Goal: Information Seeking & Learning: Learn about a topic

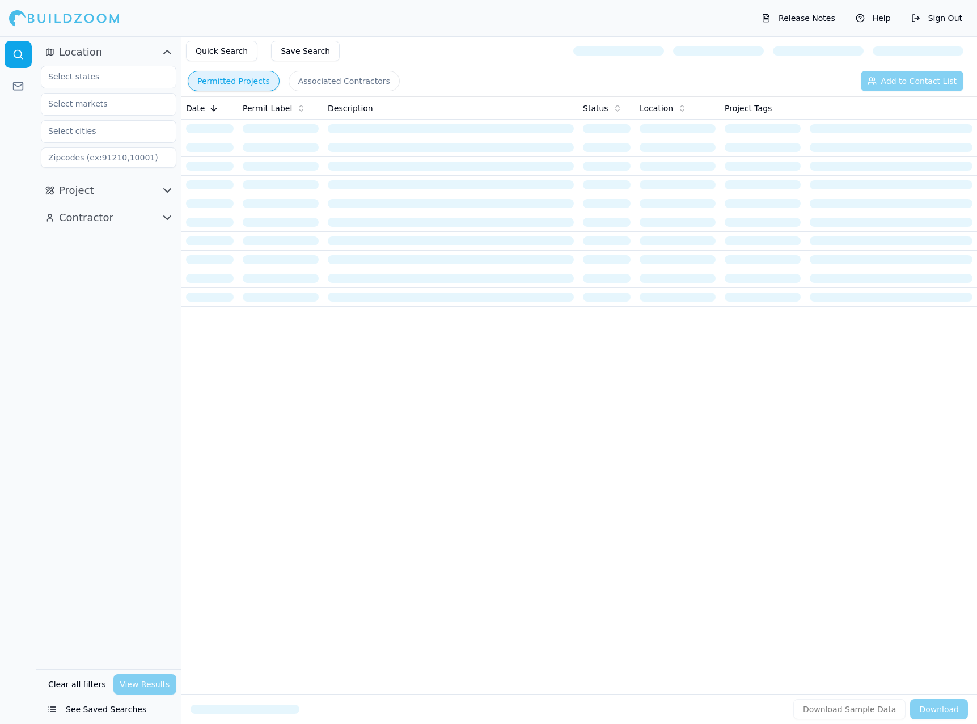
click at [228, 55] on button "Quick Search" at bounding box center [221, 51] width 71 height 20
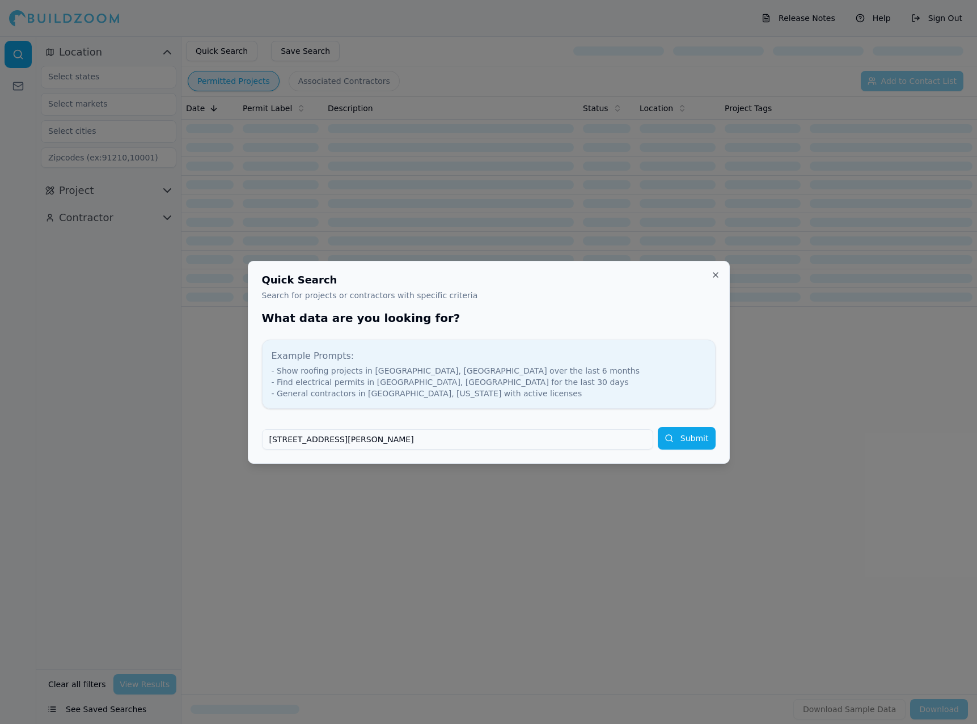
type input "[STREET_ADDRESS][PERSON_NAME]"
click at [658, 427] on button "Submit" at bounding box center [687, 438] width 58 height 23
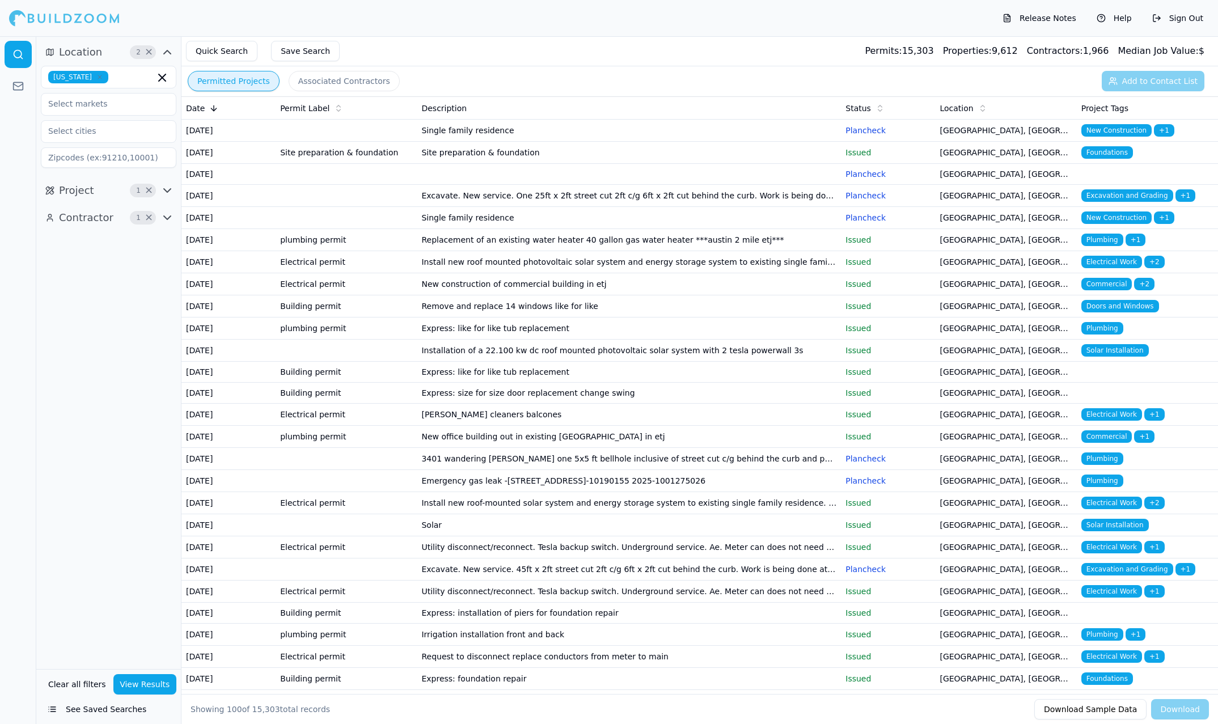
click at [976, 53] on span "Properties:" at bounding box center [967, 50] width 49 height 11
click at [65, 50] on span "Location" at bounding box center [80, 52] width 43 height 16
click at [62, 59] on span "Location" at bounding box center [80, 52] width 43 height 16
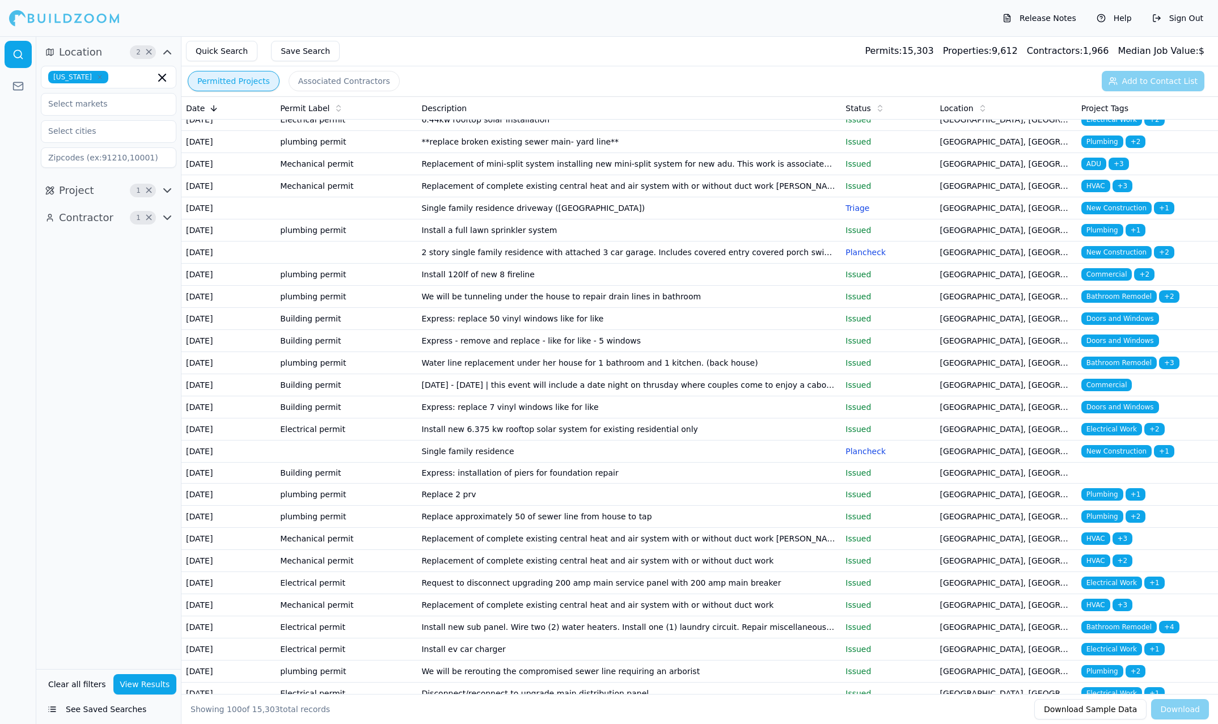
scroll to position [703, 0]
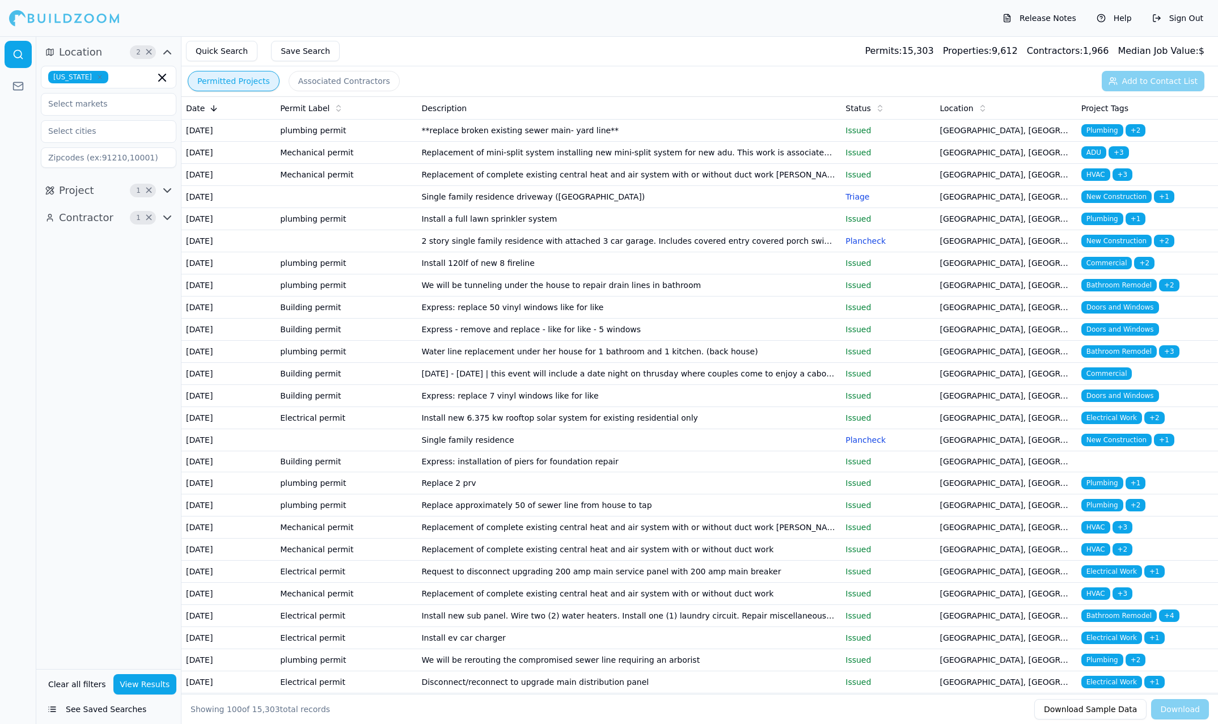
click at [499, 363] on td "[DATE] - [DATE] | this event will include a date night on thrusday where couple…" at bounding box center [629, 374] width 424 height 22
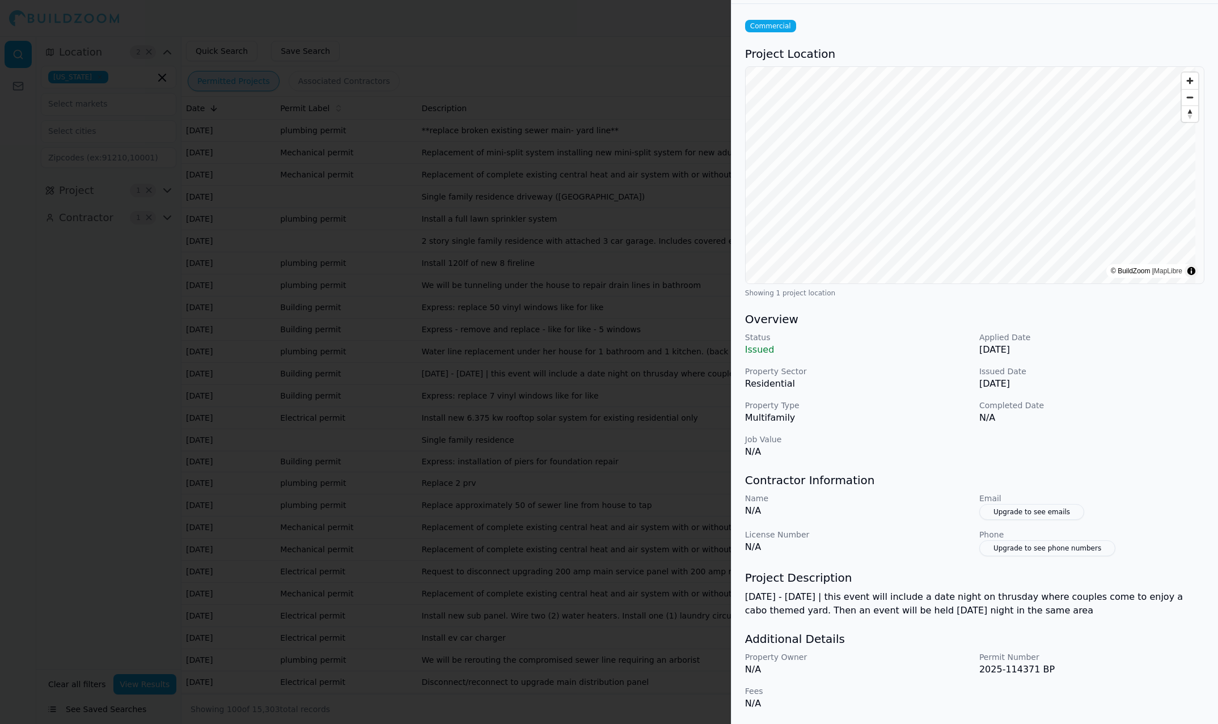
scroll to position [0, 0]
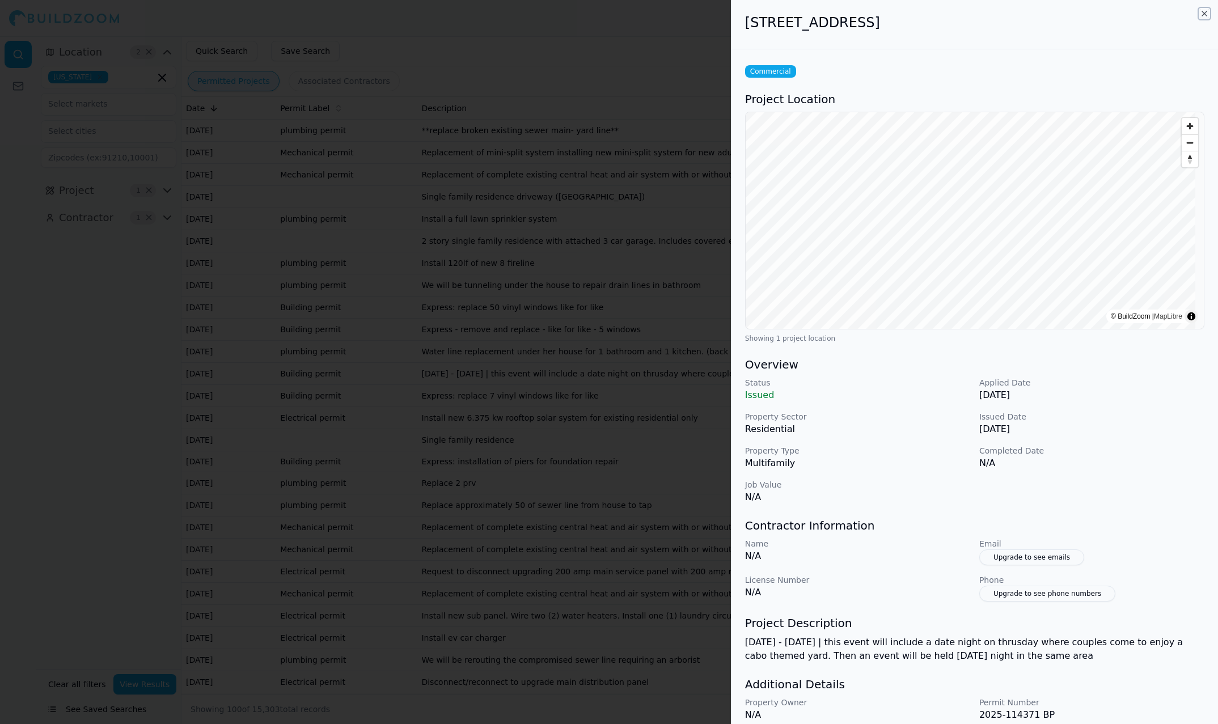
click at [976, 12] on icon "button" at bounding box center [1203, 13] width 9 height 9
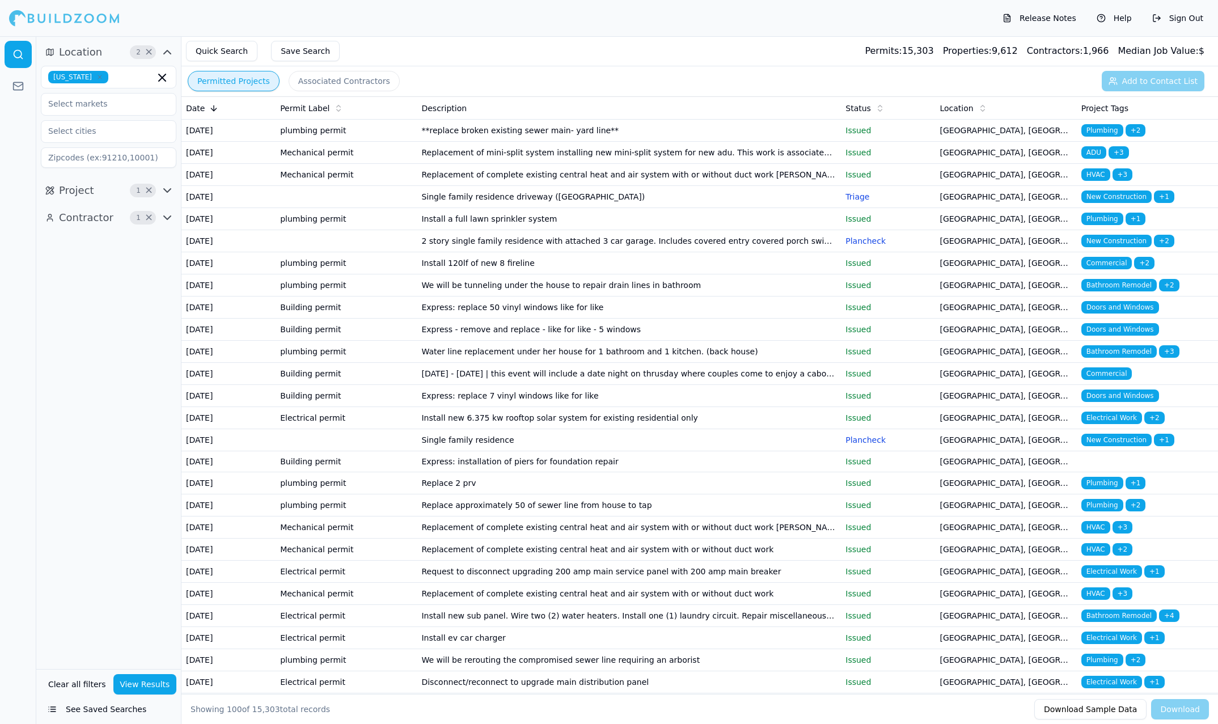
click at [224, 56] on button "Quick Search" at bounding box center [221, 51] width 71 height 20
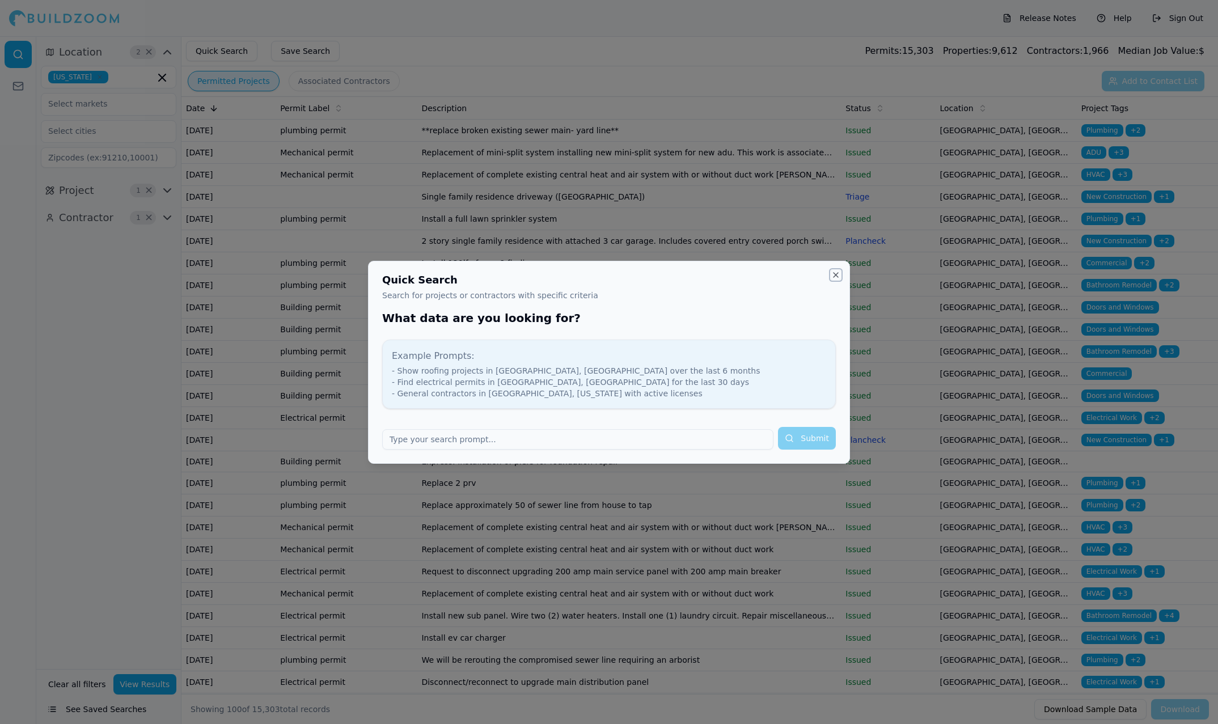
click at [838, 274] on button "Close" at bounding box center [835, 274] width 9 height 9
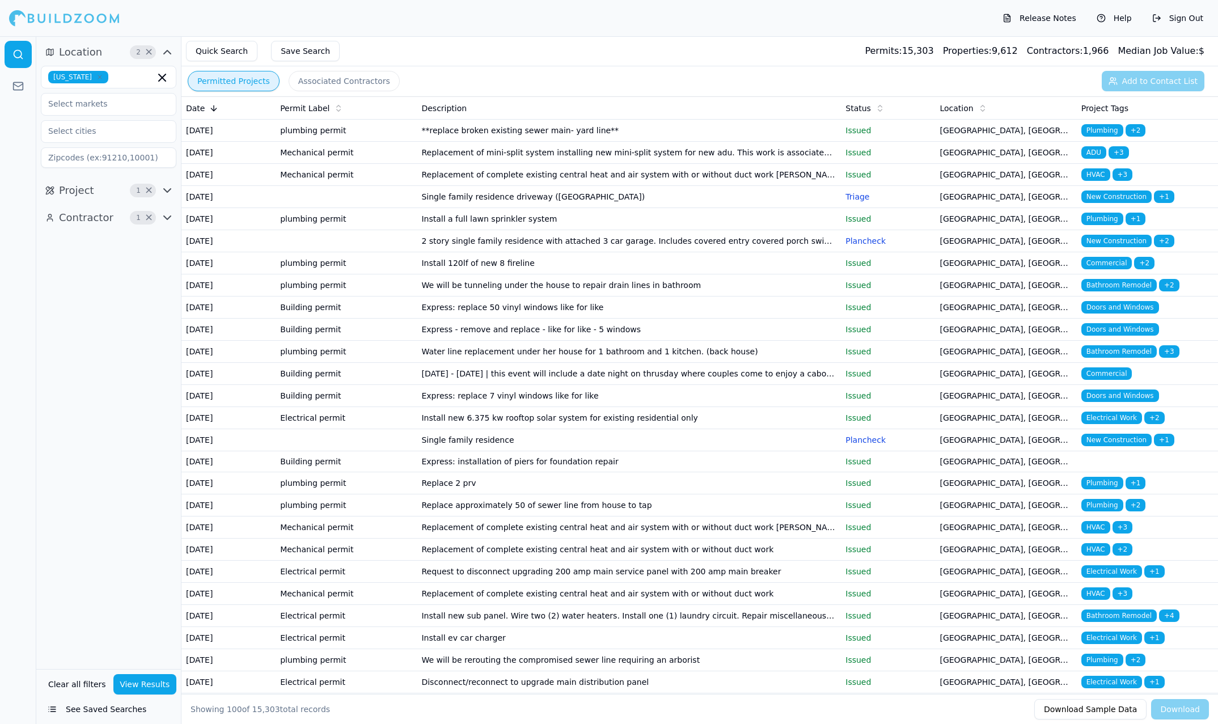
click at [90, 162] on input at bounding box center [108, 157] width 135 height 20
type input "78757"
click at [97, 133] on input "text" at bounding box center [101, 131] width 120 height 20
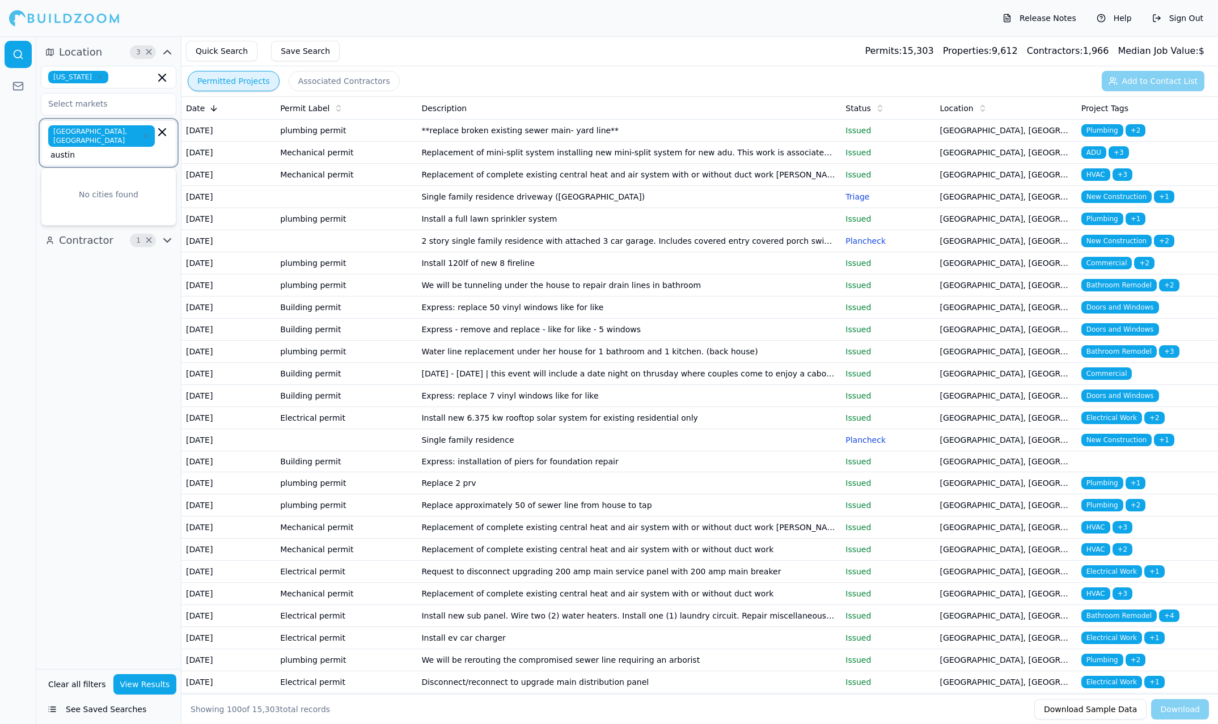
type input "austin"
click at [98, 296] on div "Location 3 × [US_STATE] [GEOGRAPHIC_DATA], [GEOGRAPHIC_DATA] [GEOGRAPHIC_DATA] …" at bounding box center [108, 352] width 145 height 633
click at [125, 149] on input "austin" at bounding box center [102, 154] width 104 height 11
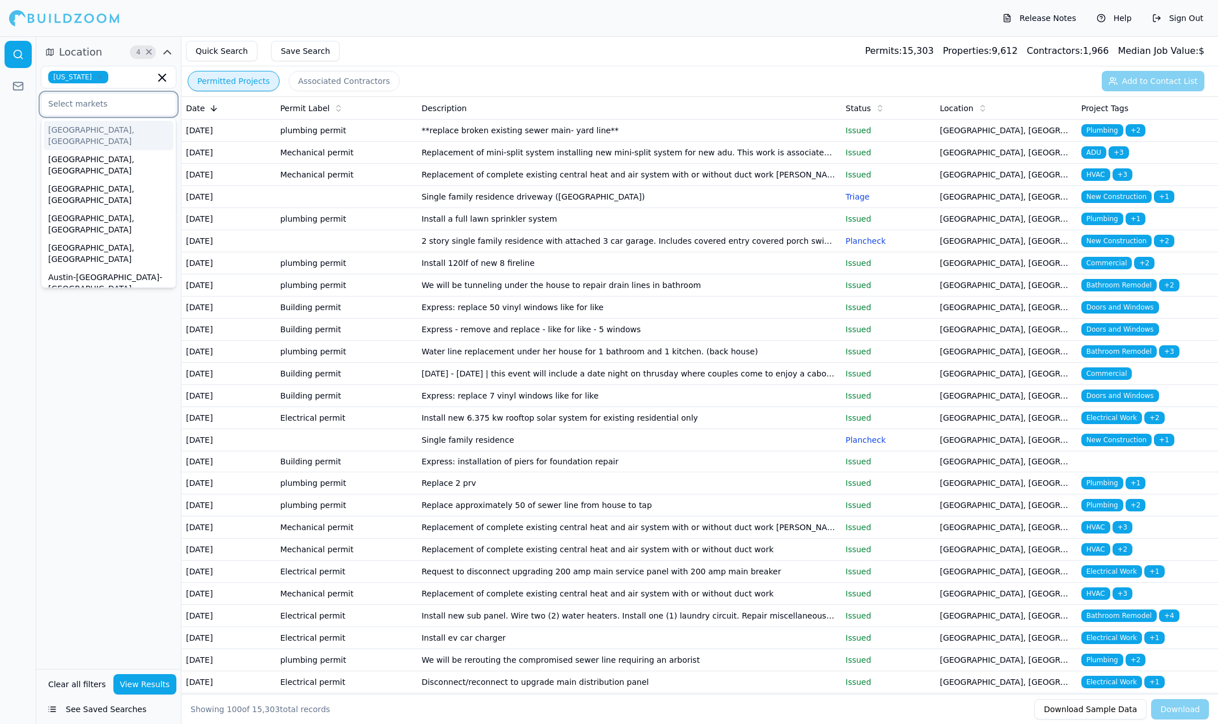
click at [102, 94] on input "text" at bounding box center [101, 104] width 120 height 20
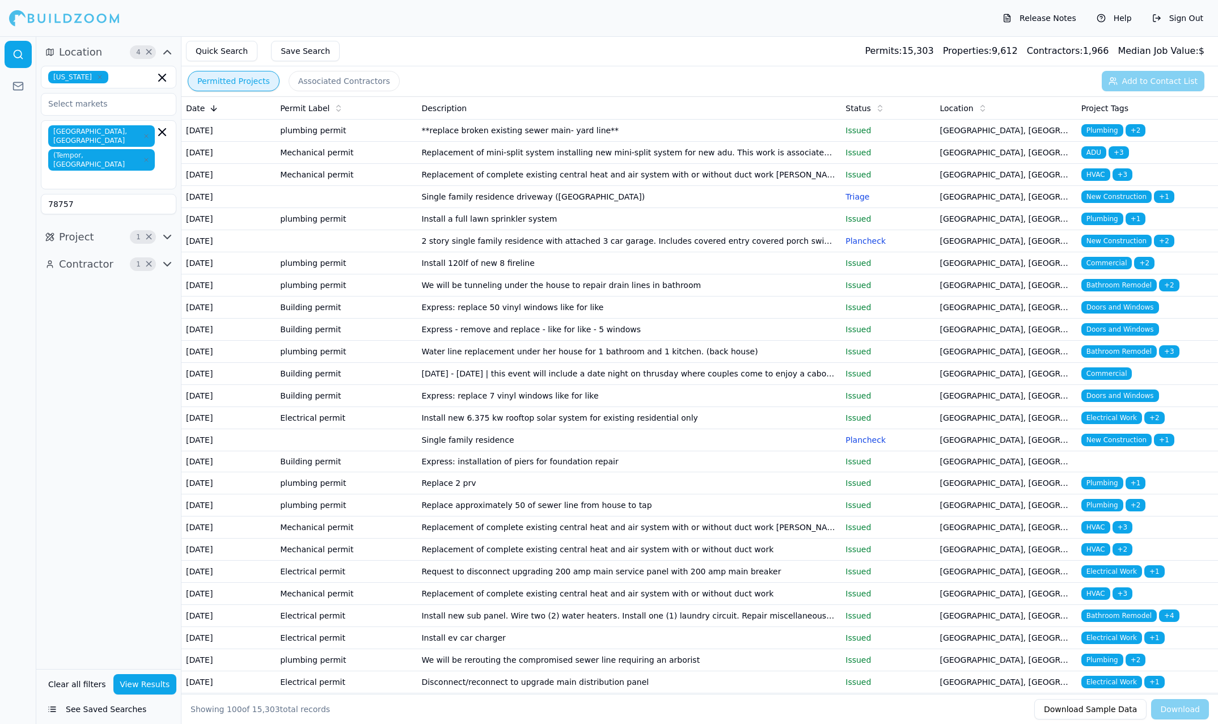
click at [99, 402] on div "Location 4 × [US_STATE] [GEOGRAPHIC_DATA], [GEOGRAPHIC_DATA] (Tempor, [GEOGRAPH…" at bounding box center [108, 352] width 145 height 633
click at [158, 693] on button "View Results" at bounding box center [144, 684] width 63 height 20
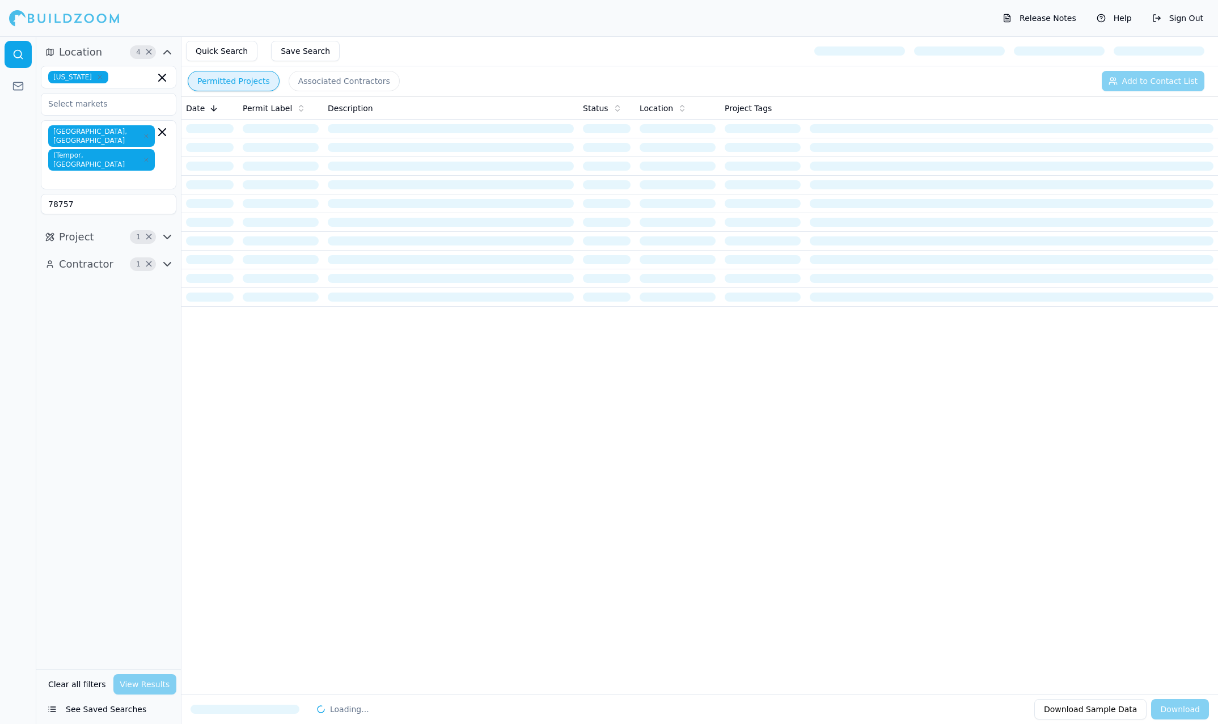
click at [701, 59] on div "Quick Search Save Search" at bounding box center [699, 51] width 1036 height 30
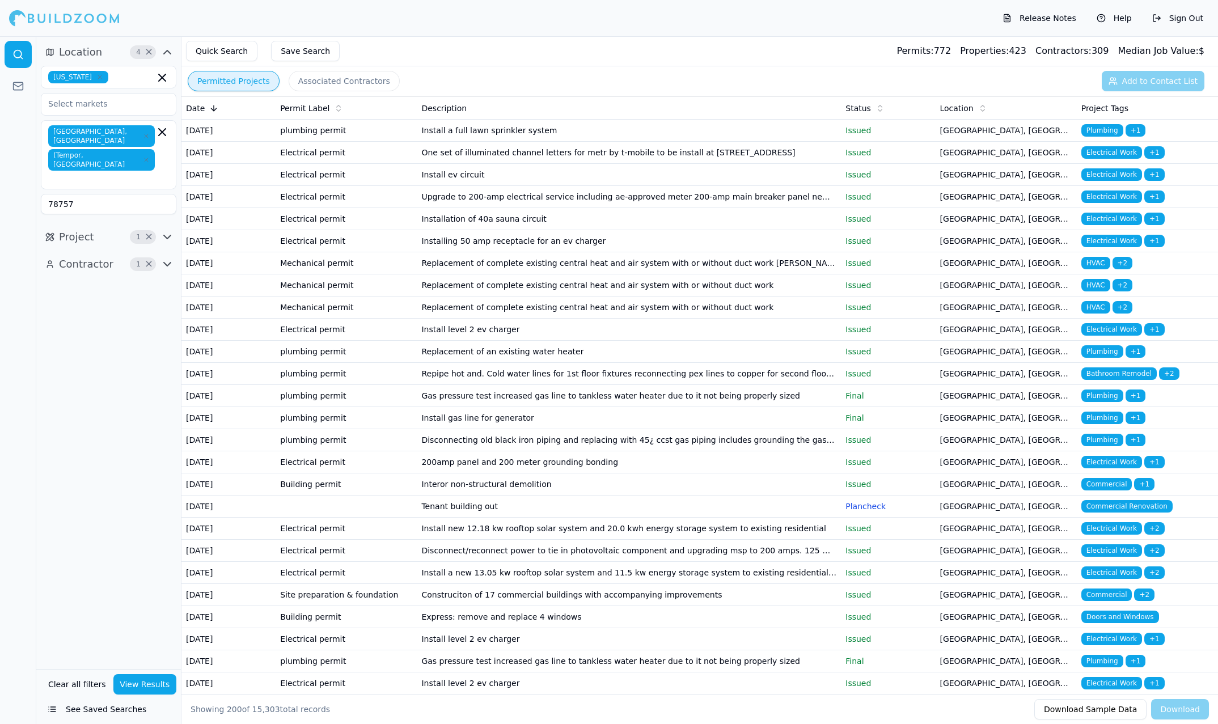
click at [549, 139] on td "Install a full lawn sprinkler system" at bounding box center [629, 131] width 424 height 22
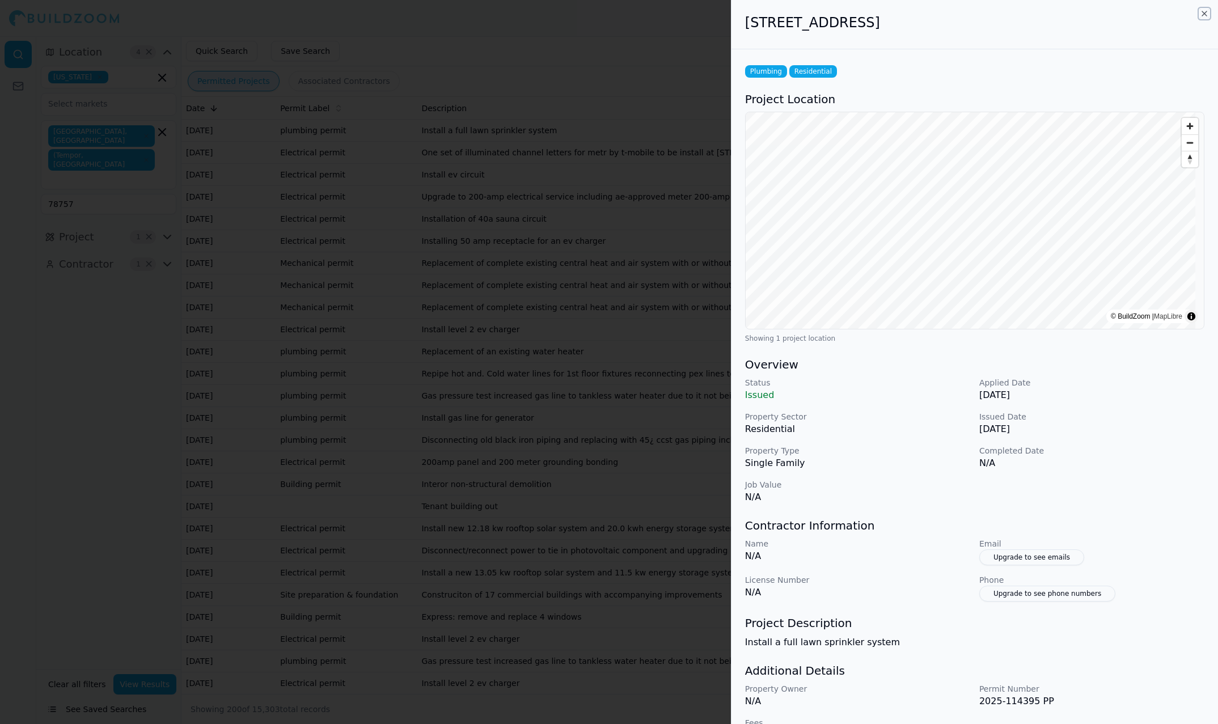
click at [976, 15] on icon "button" at bounding box center [1203, 13] width 9 height 9
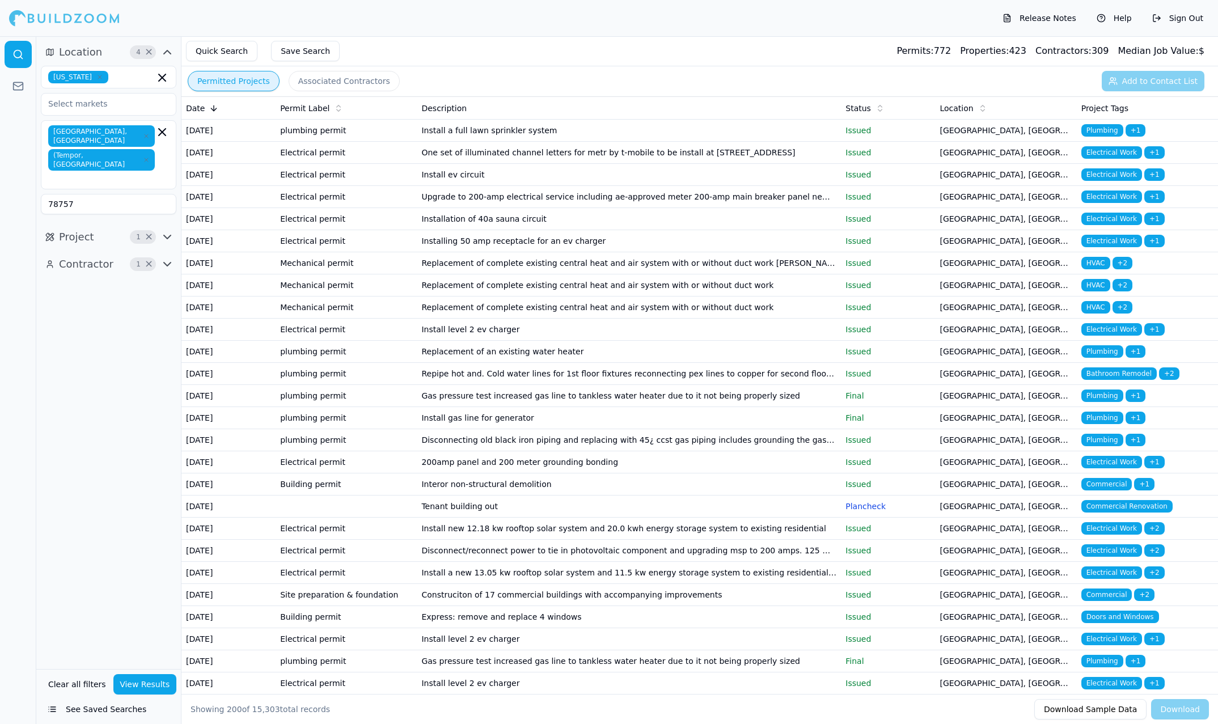
click at [540, 72] on div "Permitted Projects Associated Contractors Add to Contact List" at bounding box center [699, 80] width 1036 height 29
click at [944, 134] on td "[GEOGRAPHIC_DATA], [GEOGRAPHIC_DATA]" at bounding box center [1005, 131] width 141 height 22
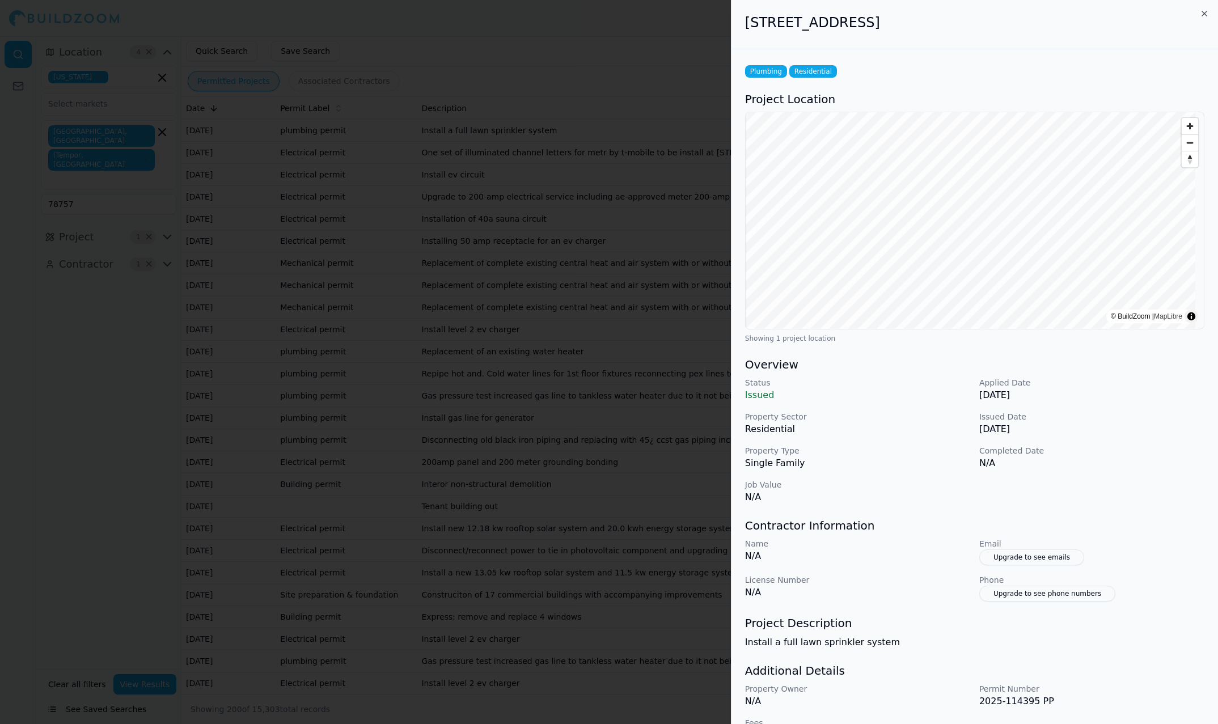
scroll to position [32, 0]
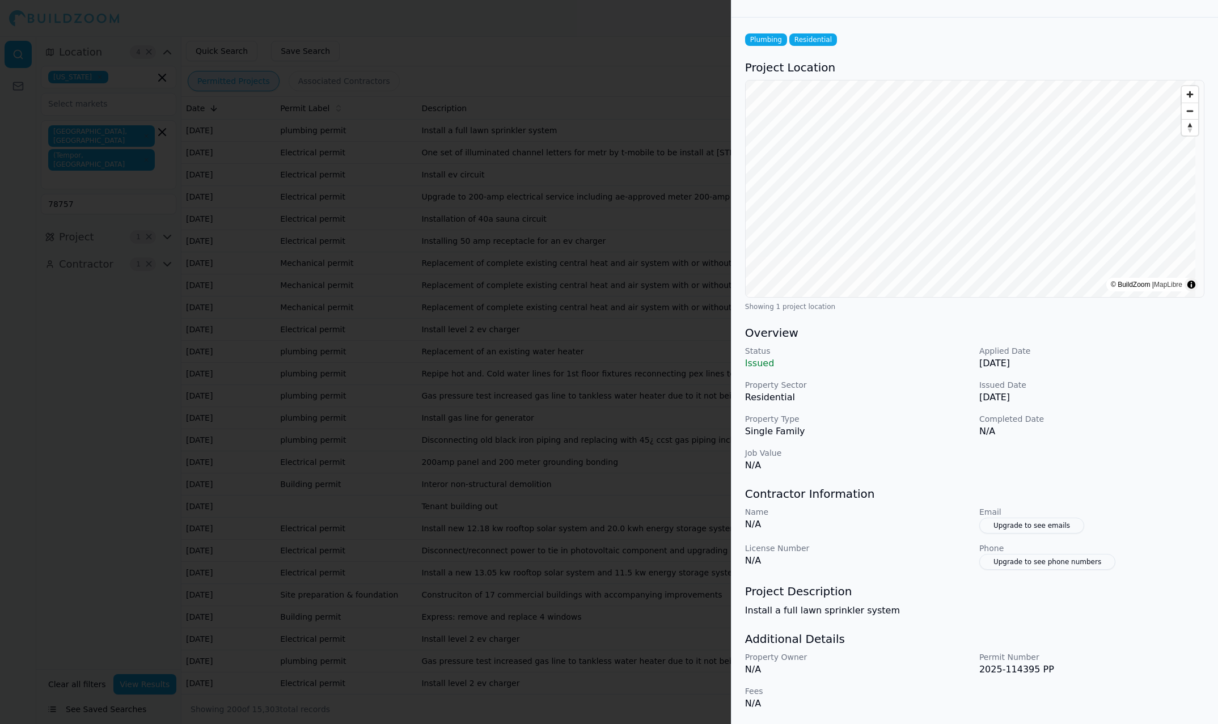
click at [610, 136] on div at bounding box center [609, 362] width 1218 height 724
